Goal: Task Accomplishment & Management: Use online tool/utility

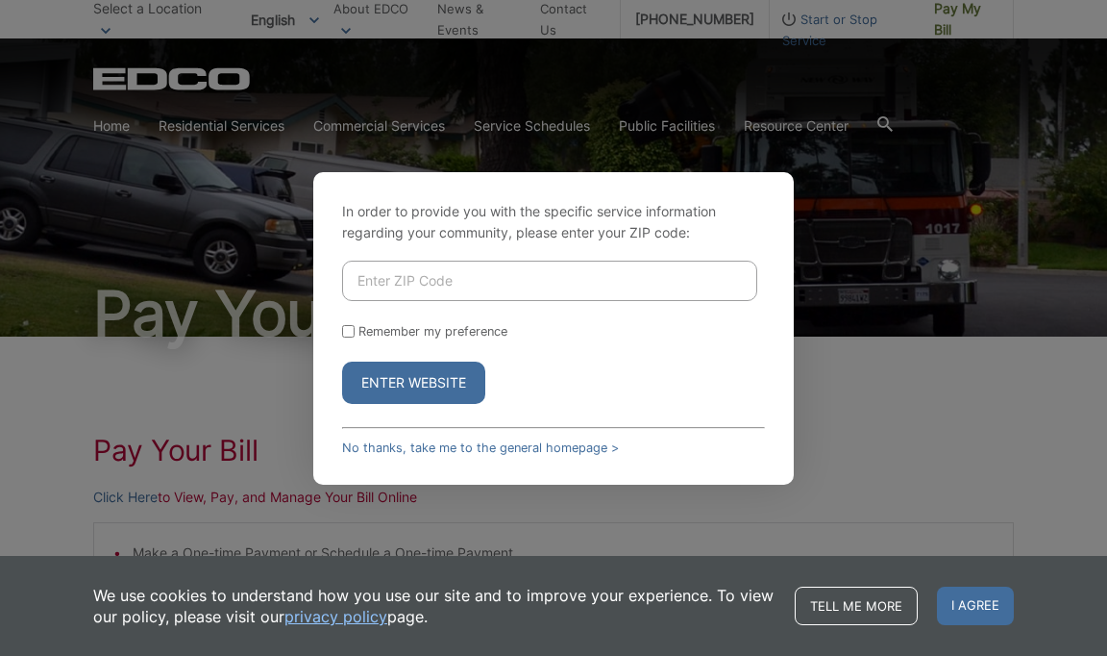
click at [426, 286] on input "Enter ZIP Code" at bounding box center [549, 281] width 415 height 40
type input "92024"
click at [419, 390] on button "Enter Website" at bounding box center [413, 382] width 143 height 42
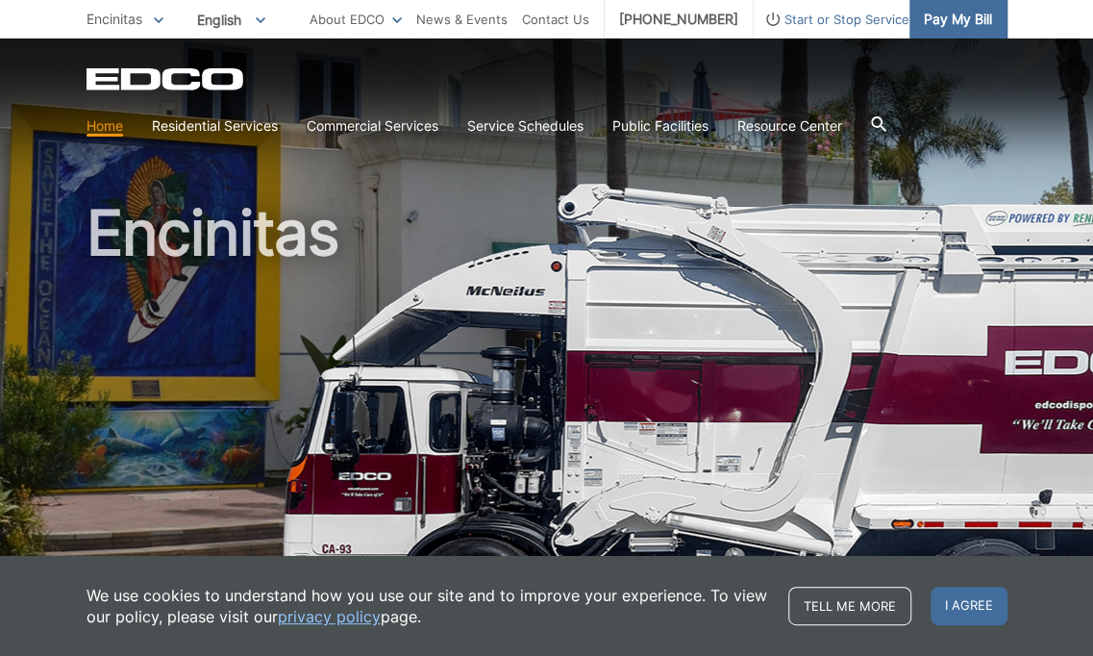
click at [956, 19] on span "Pay My Bill" at bounding box center [958, 19] width 68 height 21
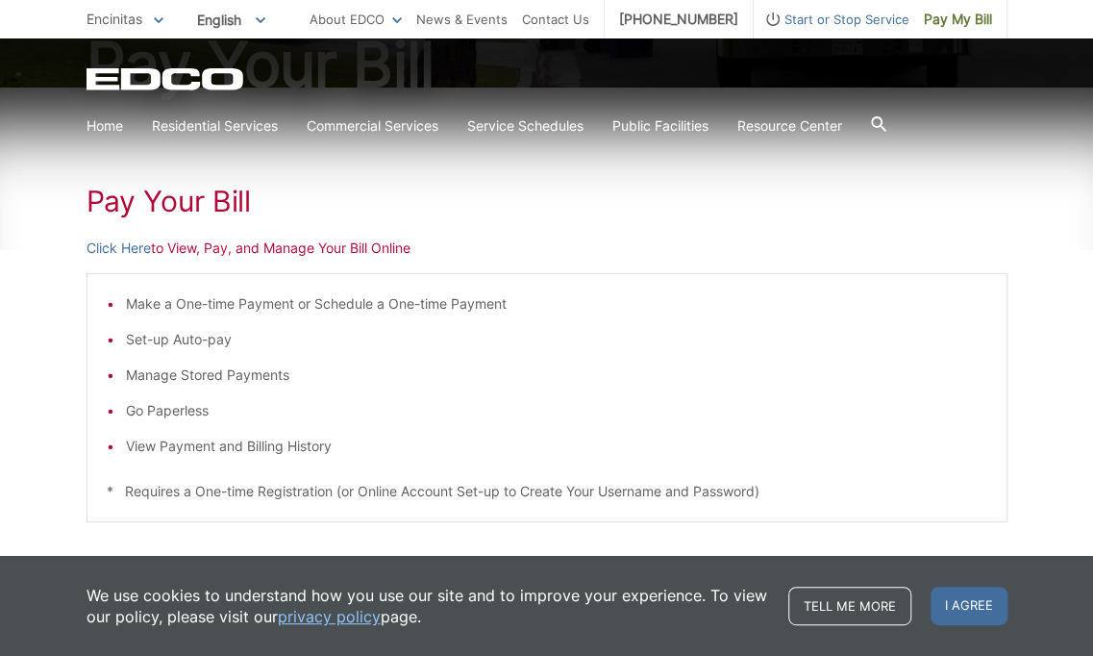
scroll to position [251, 0]
click at [130, 248] on link "Click Here" at bounding box center [119, 246] width 64 height 21
click at [120, 246] on link "Click Here" at bounding box center [119, 246] width 64 height 21
